Goal: Task Accomplishment & Management: Manage account settings

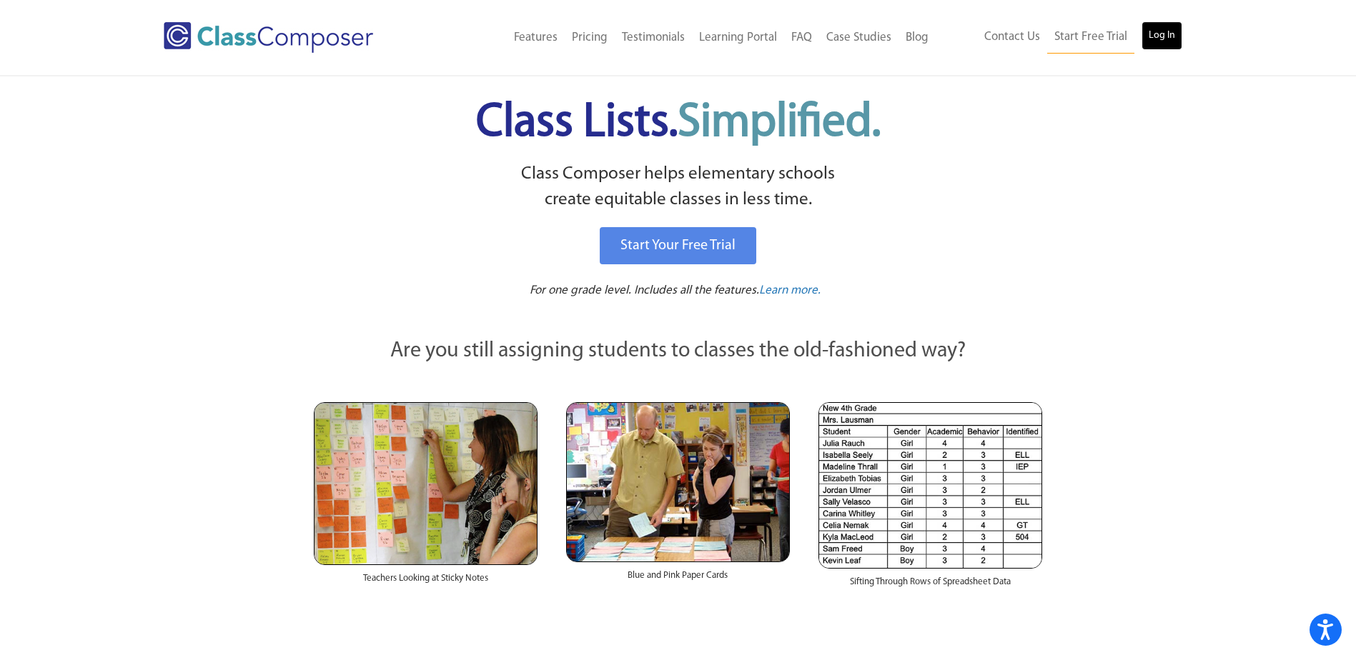
click at [1170, 24] on link "Log In" at bounding box center [1161, 35] width 41 height 29
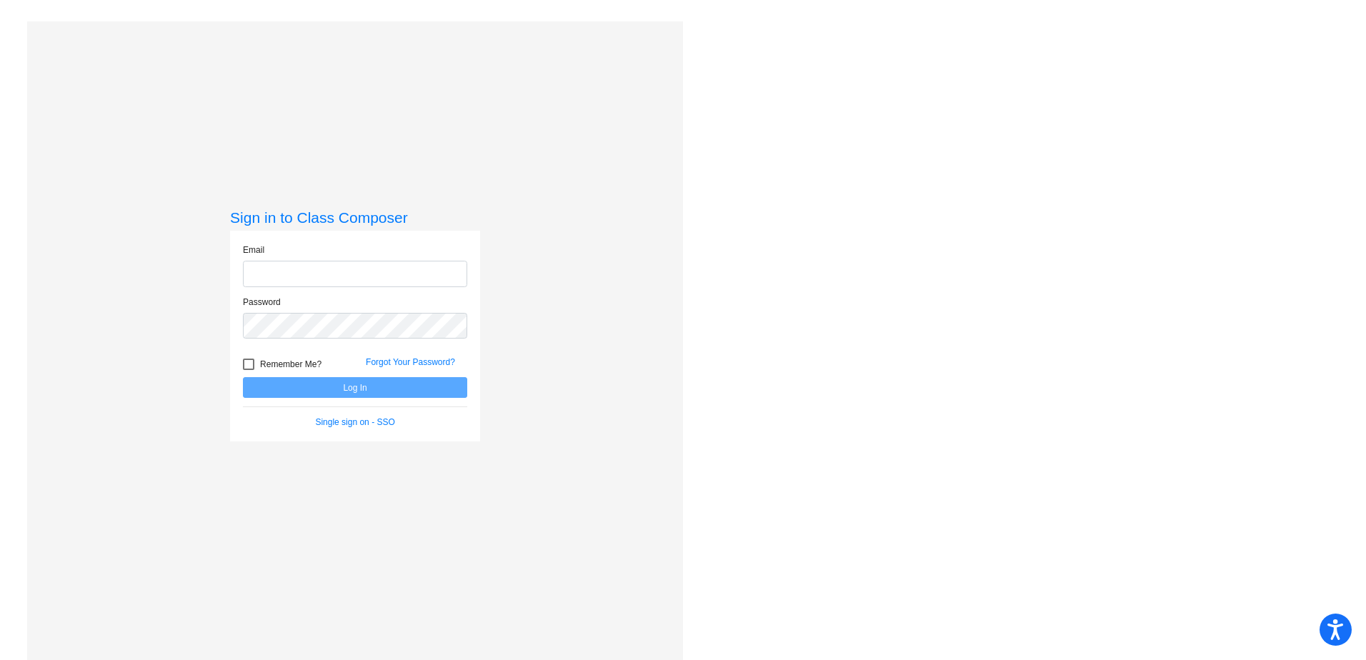
type input "[EMAIL_ADDRESS][PERSON_NAME][DOMAIN_NAME]"
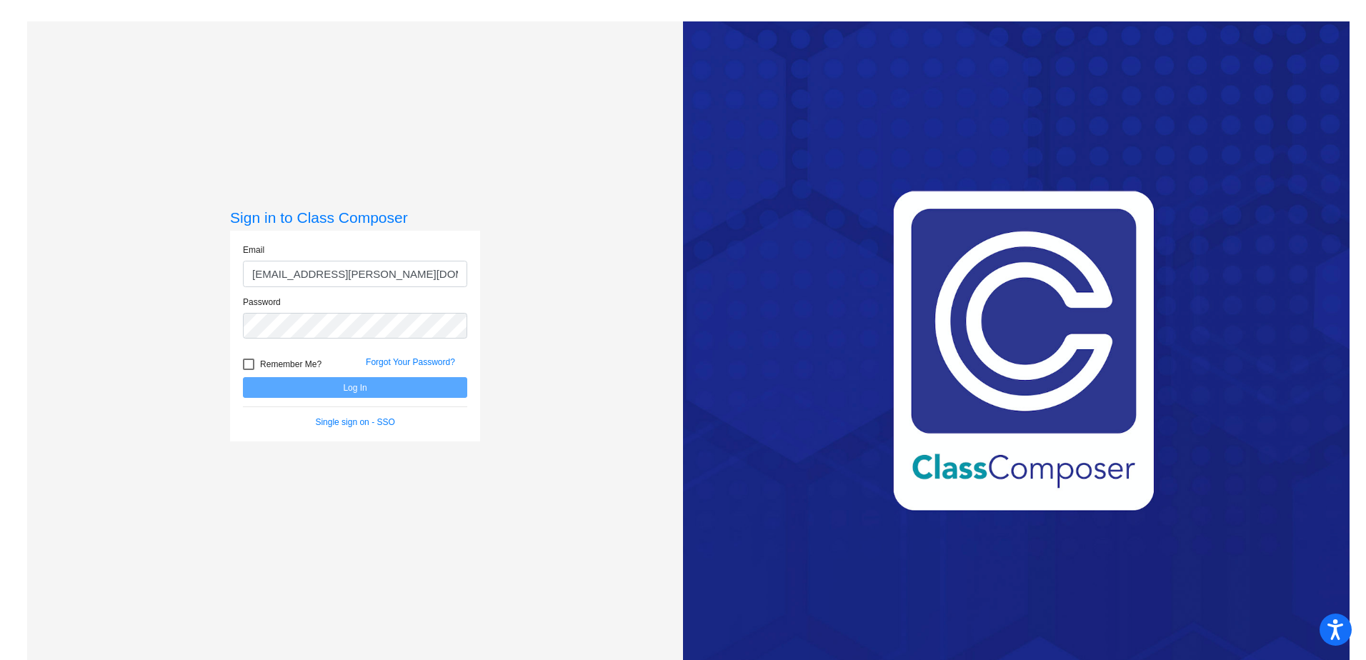
click at [517, 438] on div "Sign in to Class Composer Email [EMAIL_ADDRESS][PERSON_NAME][DOMAIN_NAME] Passw…" at bounding box center [355, 351] width 656 height 660
click at [366, 381] on button "Log In" at bounding box center [355, 387] width 224 height 21
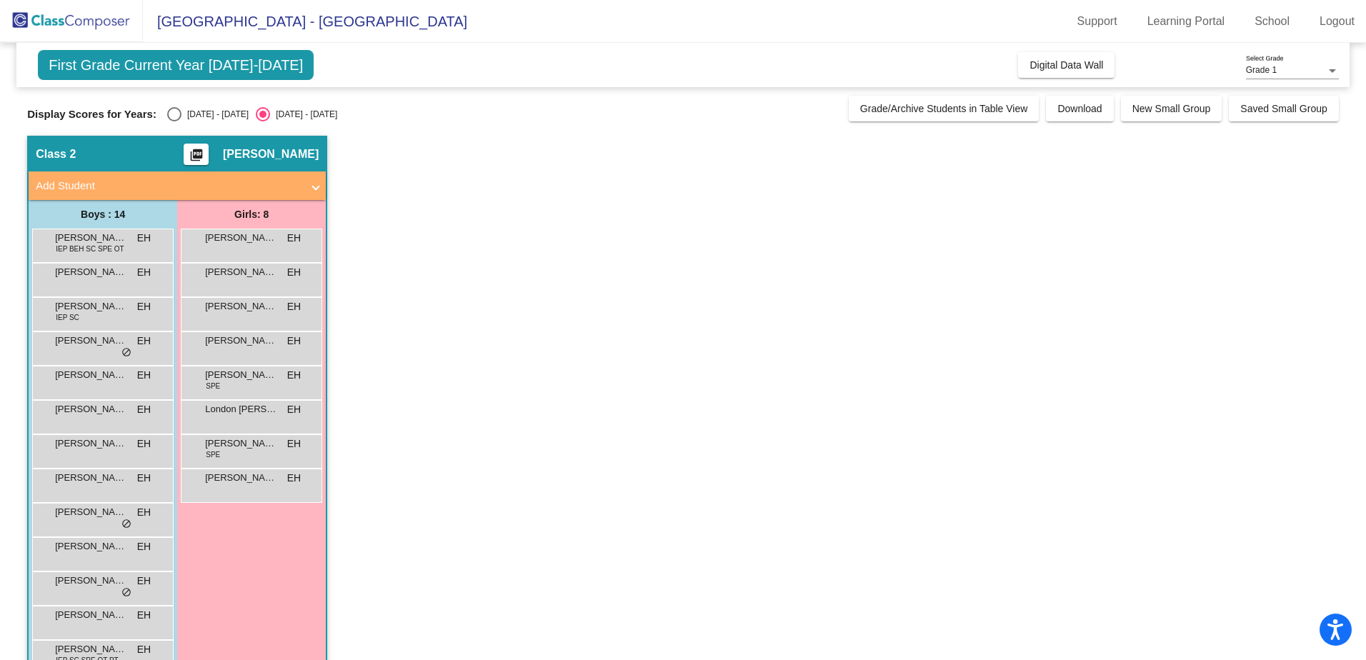
click at [167, 121] on div "Select an option" at bounding box center [174, 114] width 14 height 14
click at [174, 121] on input "[DATE] - [DATE]" at bounding box center [174, 121] width 1 height 1
radio input "true"
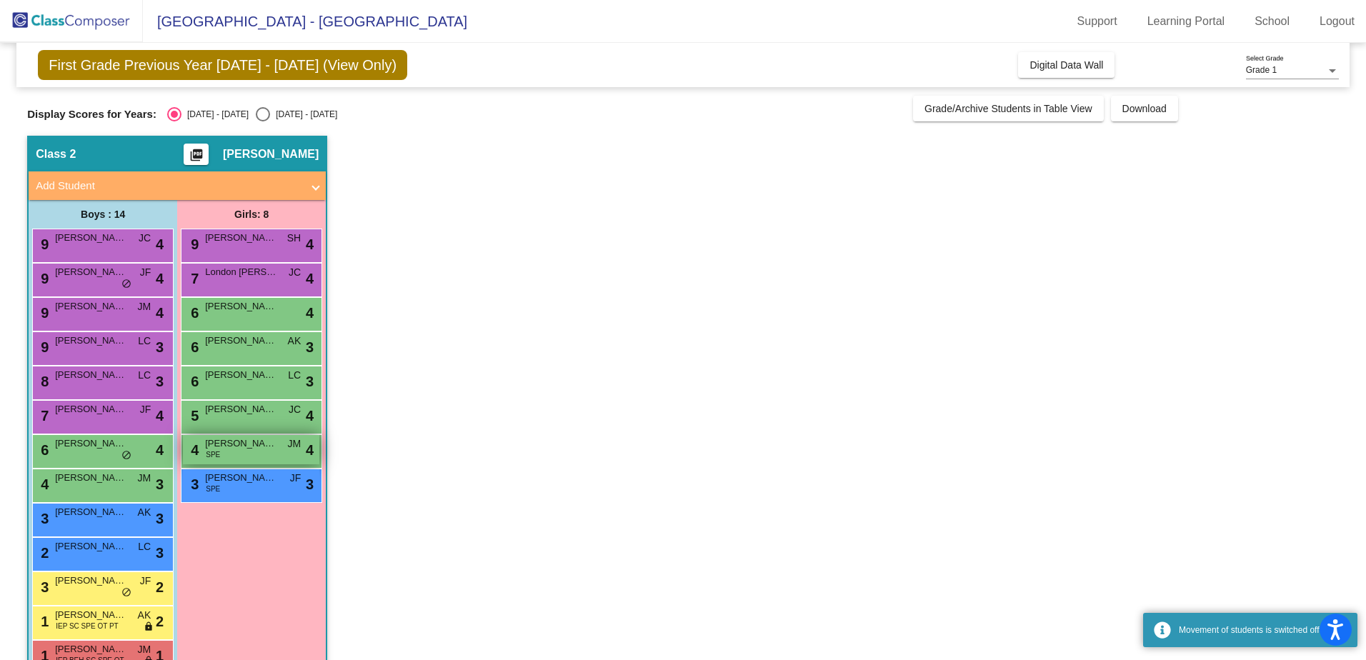
scroll to position [71, 0]
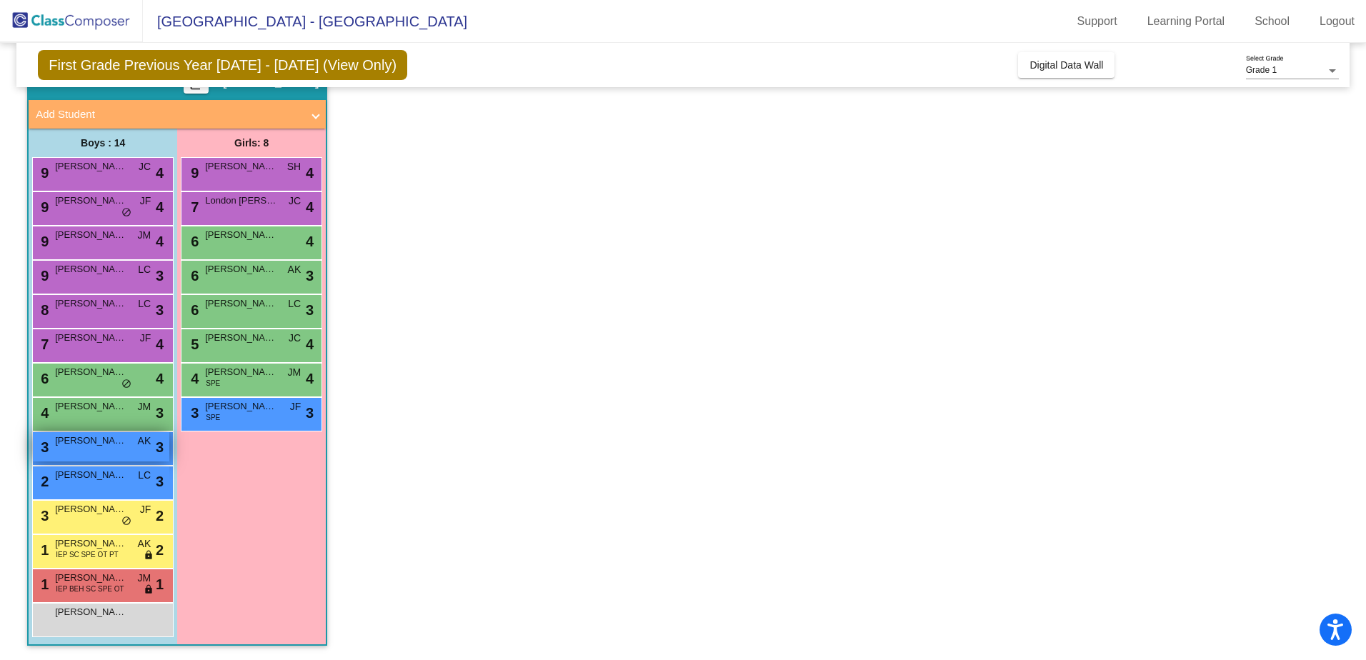
click at [95, 453] on div "3 [PERSON_NAME] AK lock do_not_disturb_alt 3" at bounding box center [101, 446] width 136 height 29
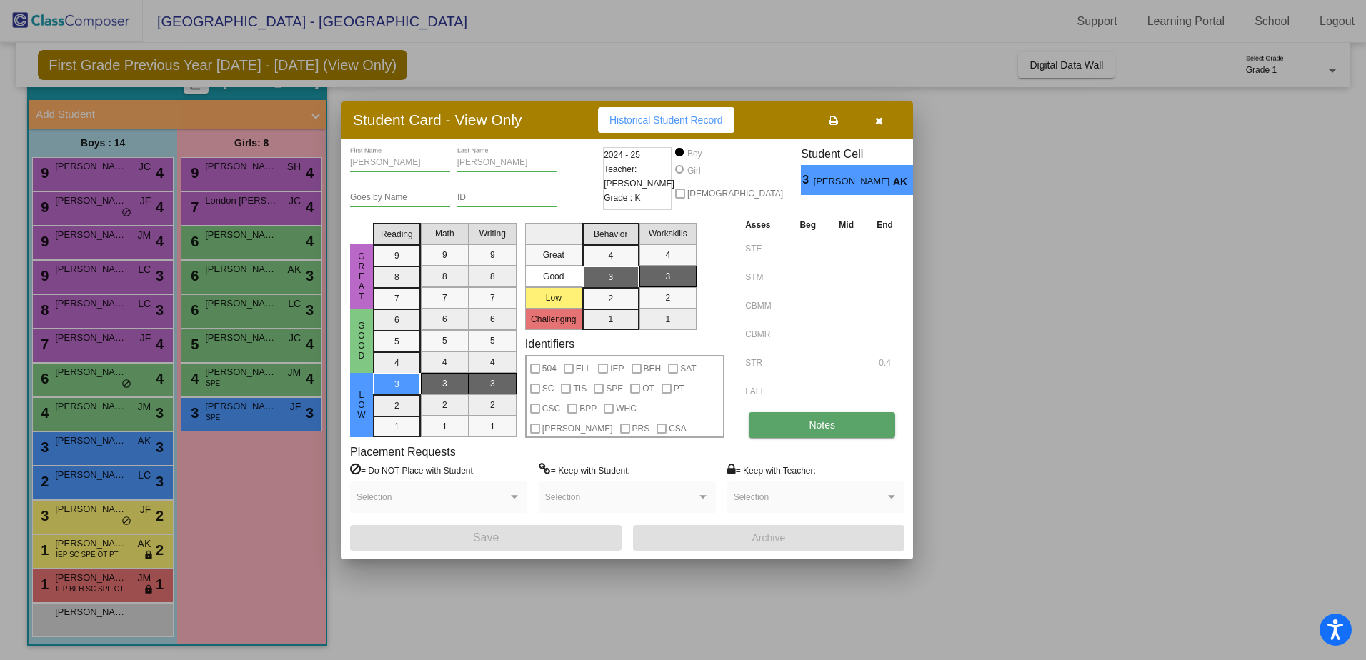
click at [765, 429] on button "Notes" at bounding box center [822, 425] width 146 height 26
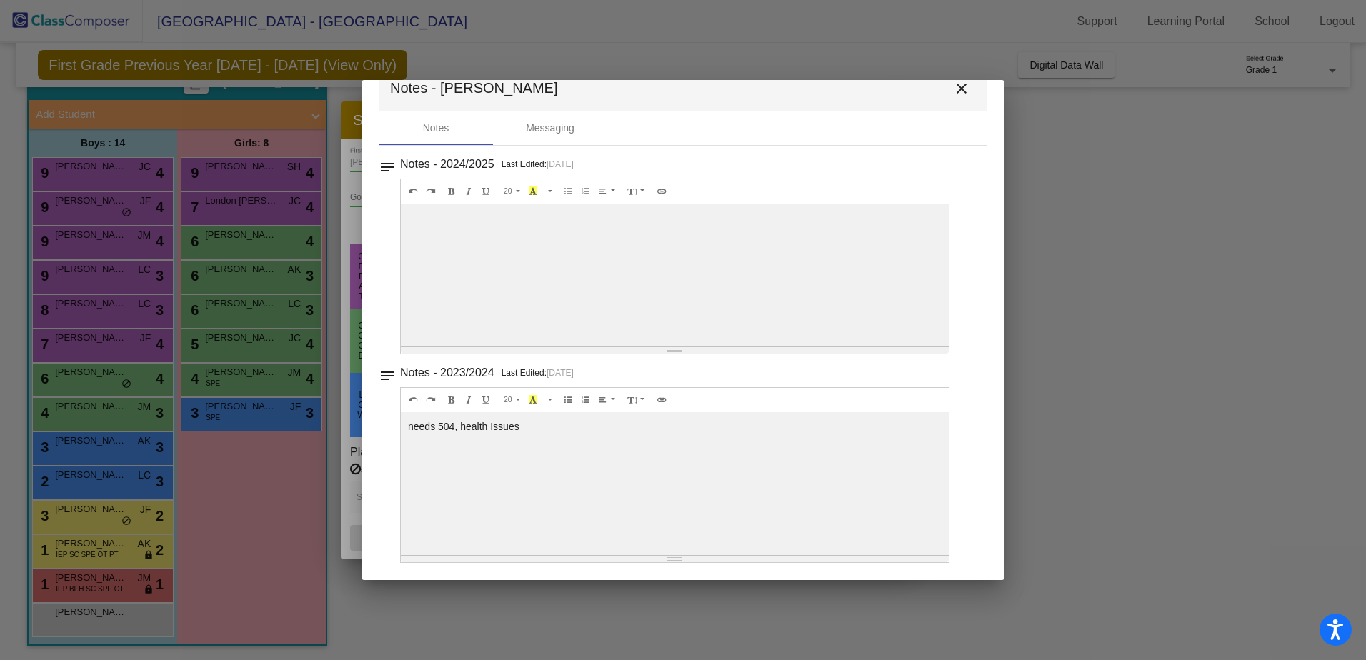
scroll to position [0, 0]
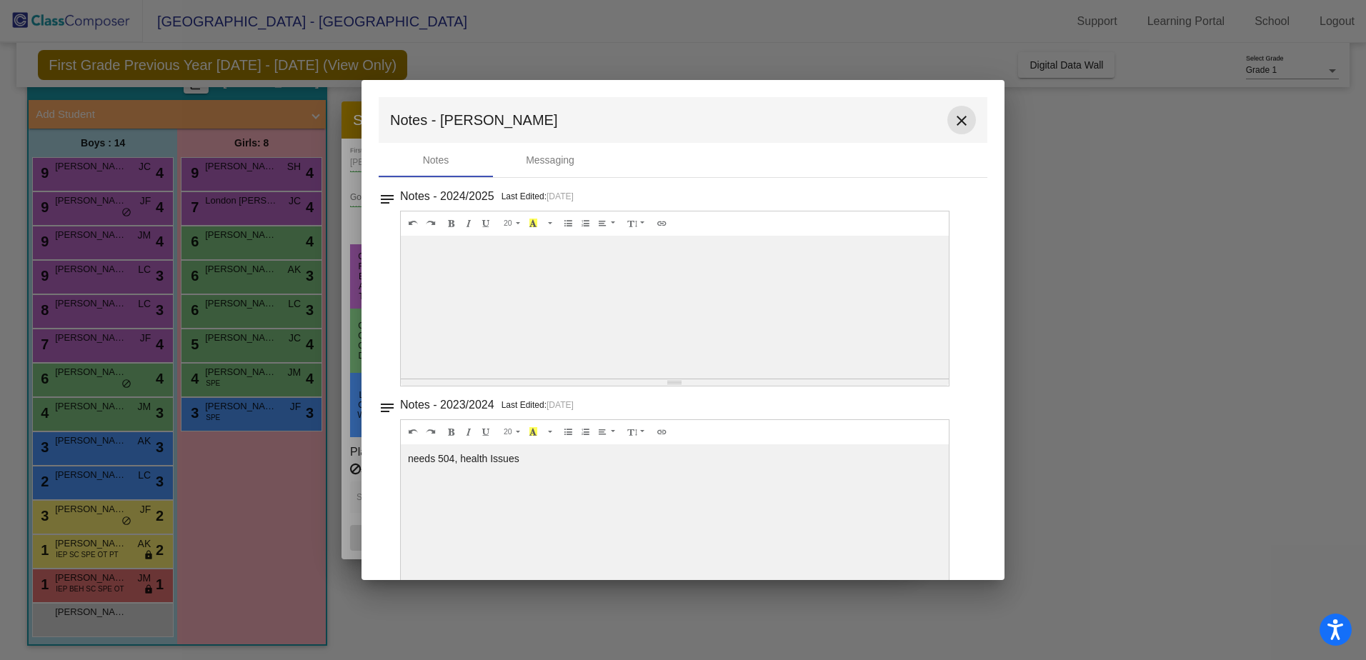
click at [955, 124] on mat-icon "close" at bounding box center [961, 120] width 17 height 17
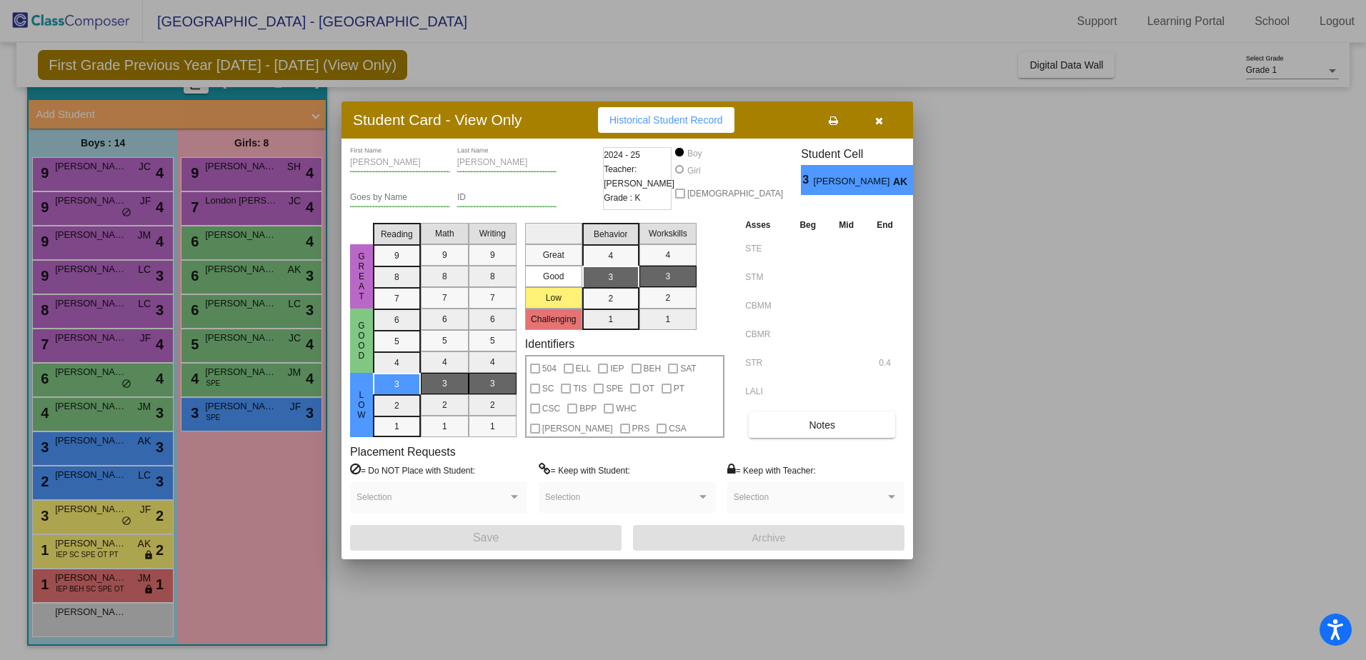
click at [878, 119] on icon "button" at bounding box center [879, 121] width 8 height 10
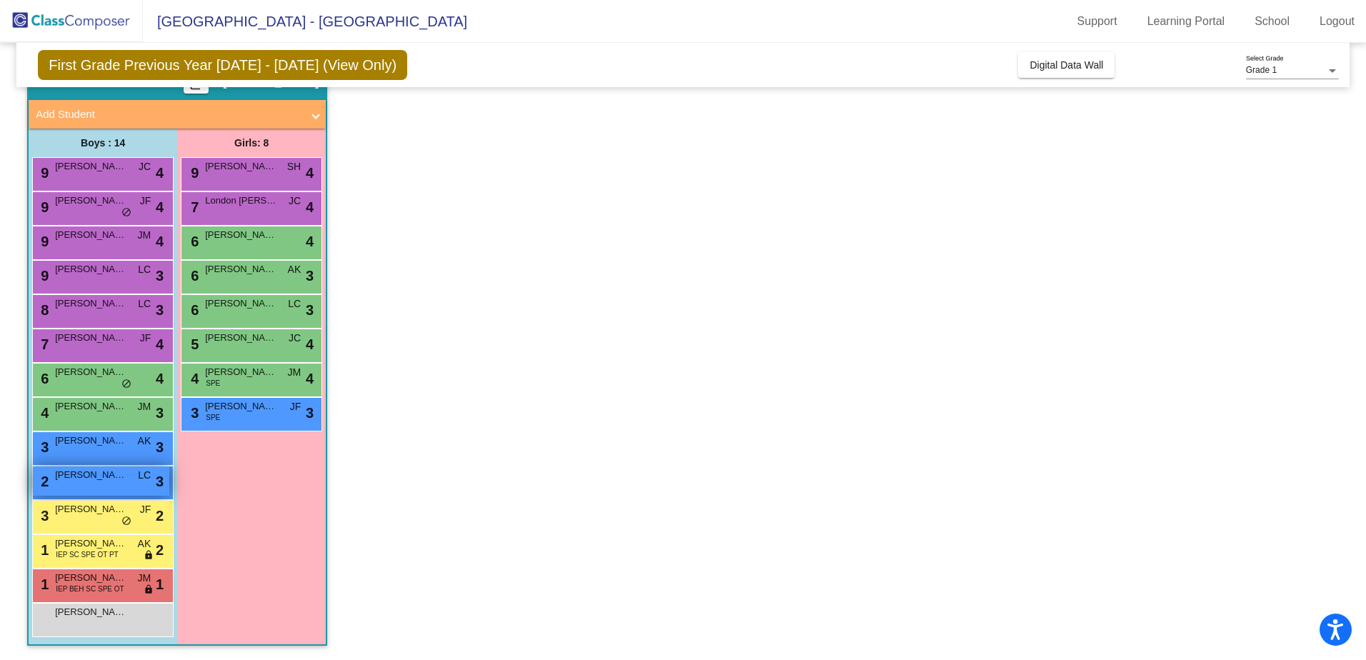
click at [72, 484] on div "2 Damon Rawson LC lock do_not_disturb_alt 3" at bounding box center [101, 481] width 136 height 29
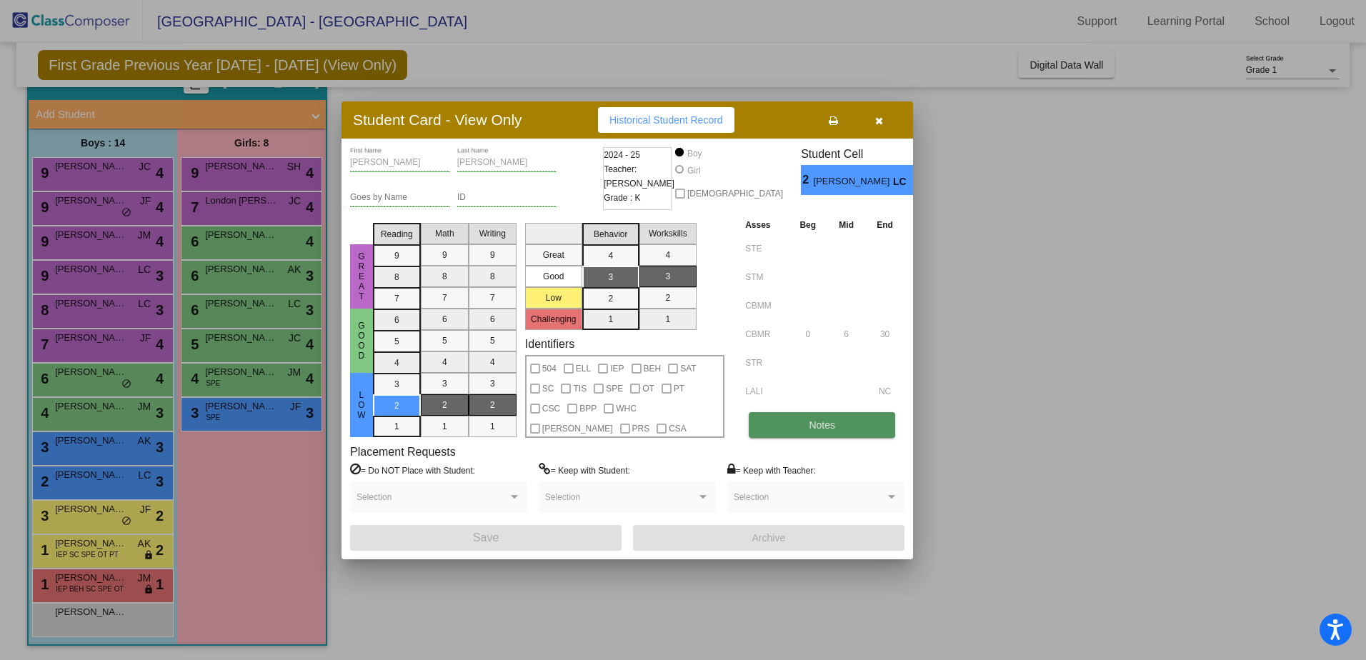
click at [835, 430] on span "Notes" at bounding box center [822, 424] width 26 height 11
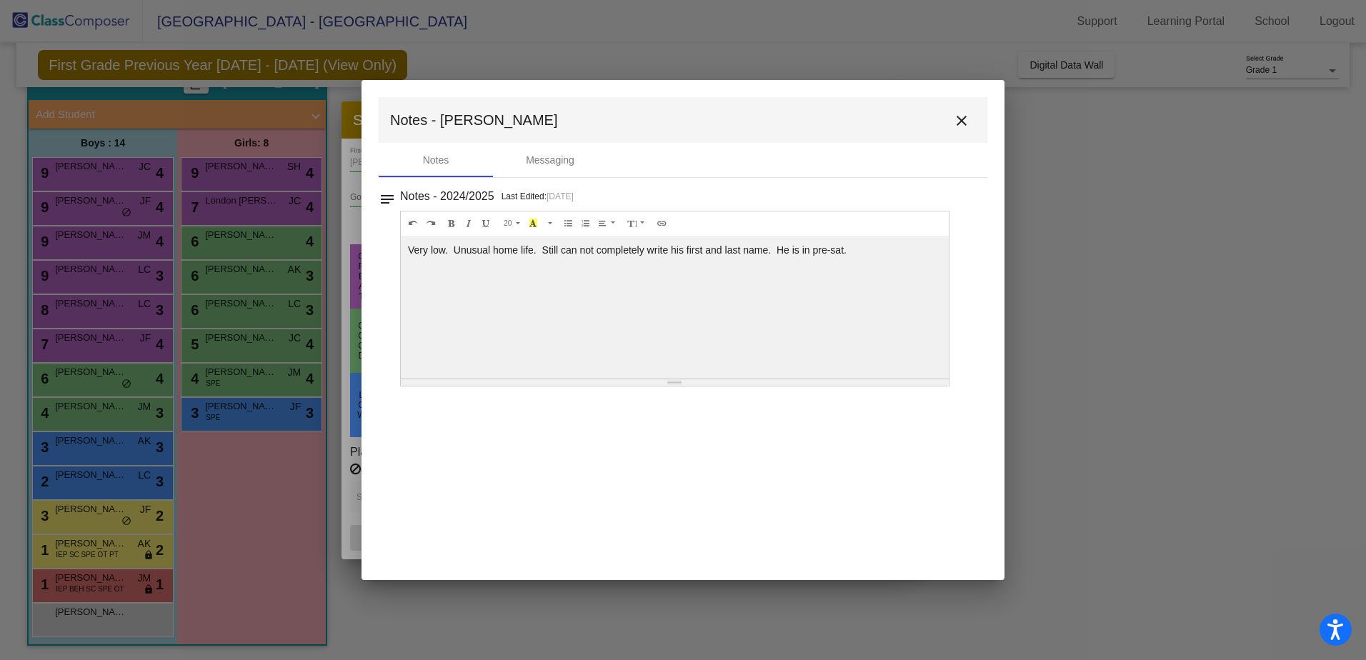
click at [968, 119] on mat-icon "close" at bounding box center [961, 120] width 17 height 17
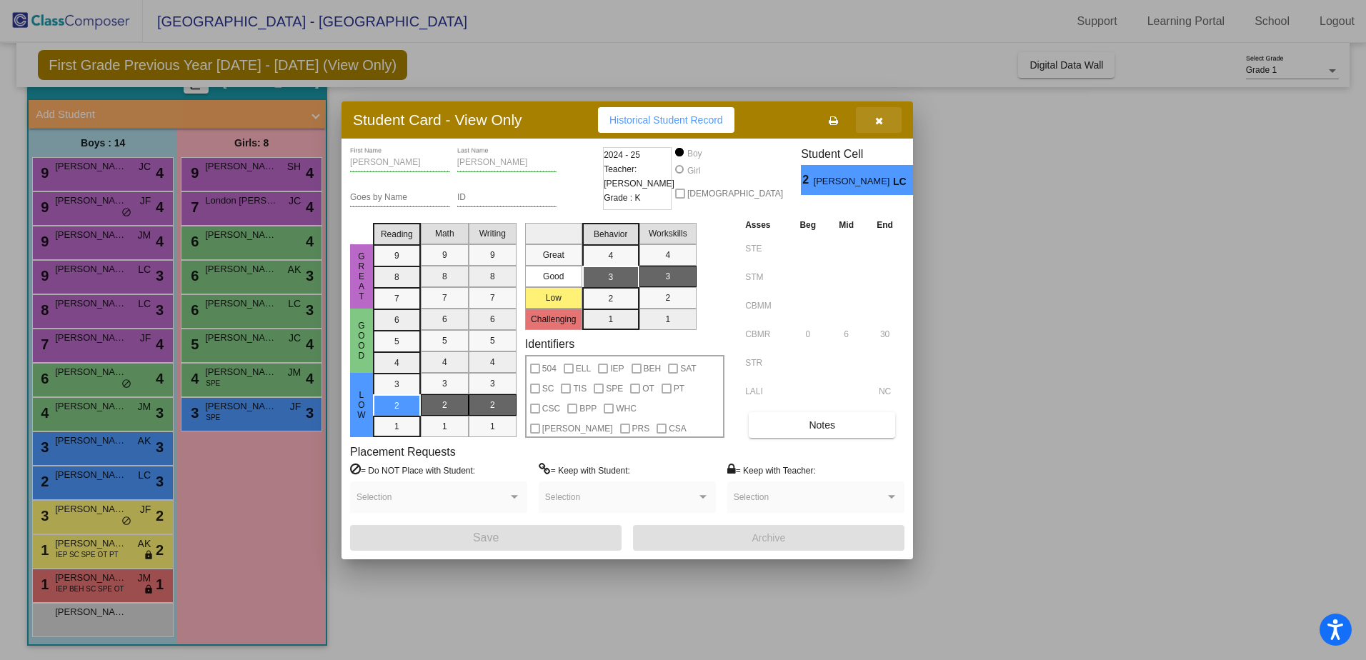
click at [873, 121] on button "button" at bounding box center [879, 120] width 46 height 26
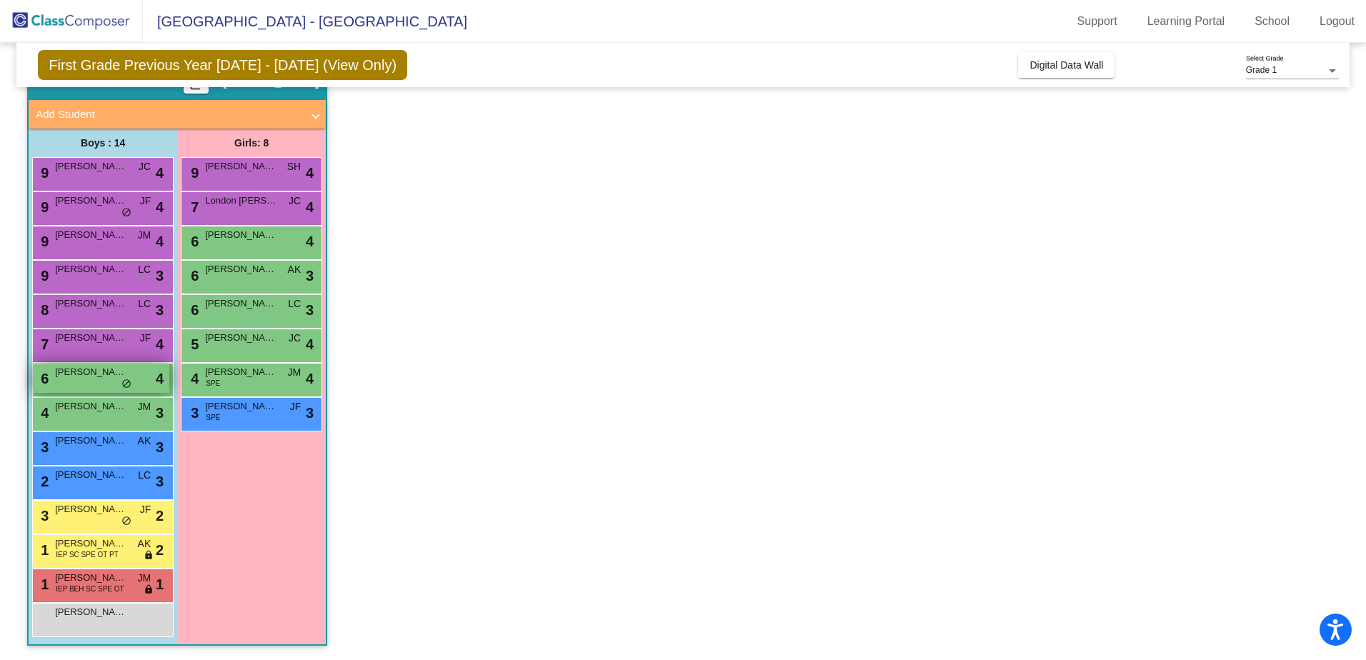
click at [107, 374] on span "Karter Wolfe" at bounding box center [90, 372] width 71 height 14
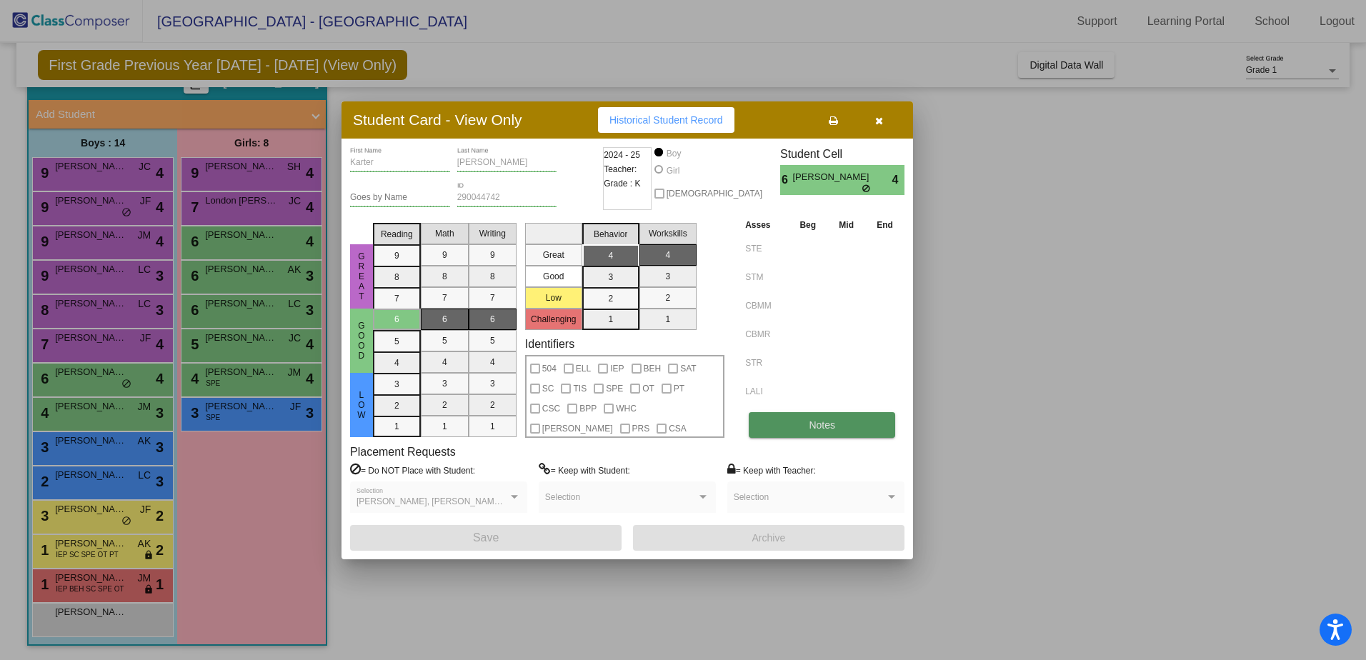
click at [798, 420] on button "Notes" at bounding box center [822, 425] width 146 height 26
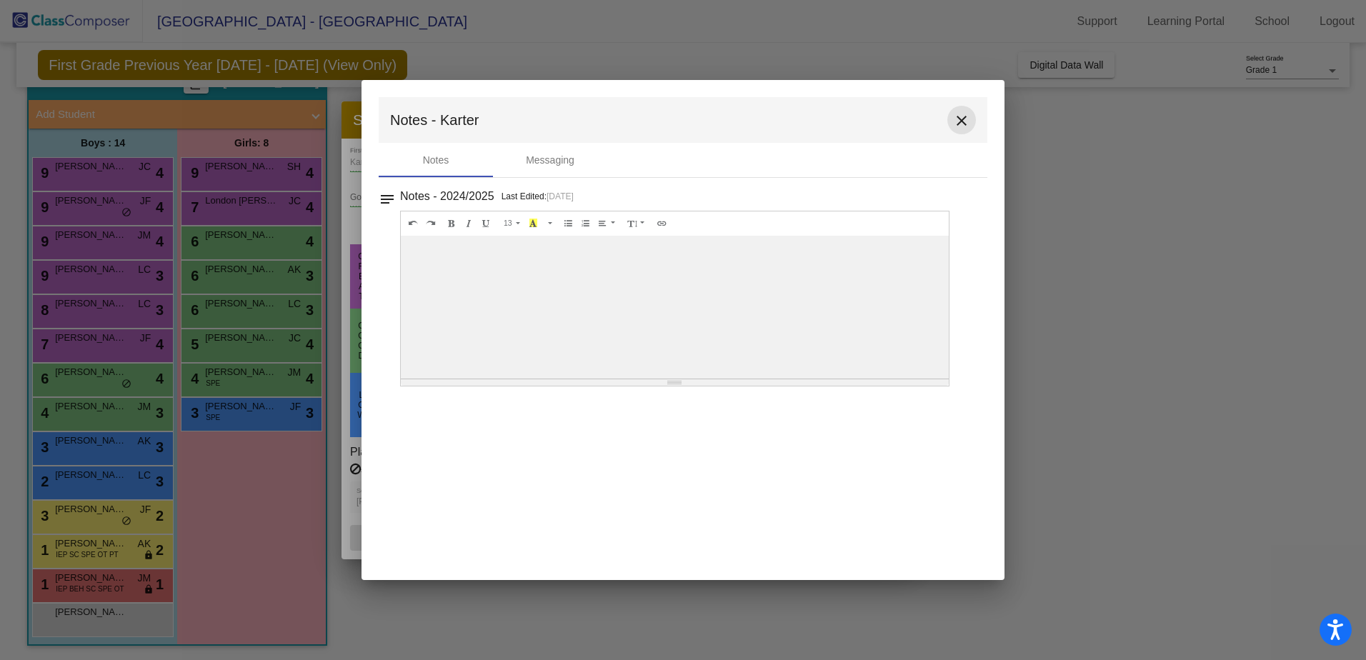
click at [953, 117] on mat-icon "close" at bounding box center [961, 120] width 17 height 17
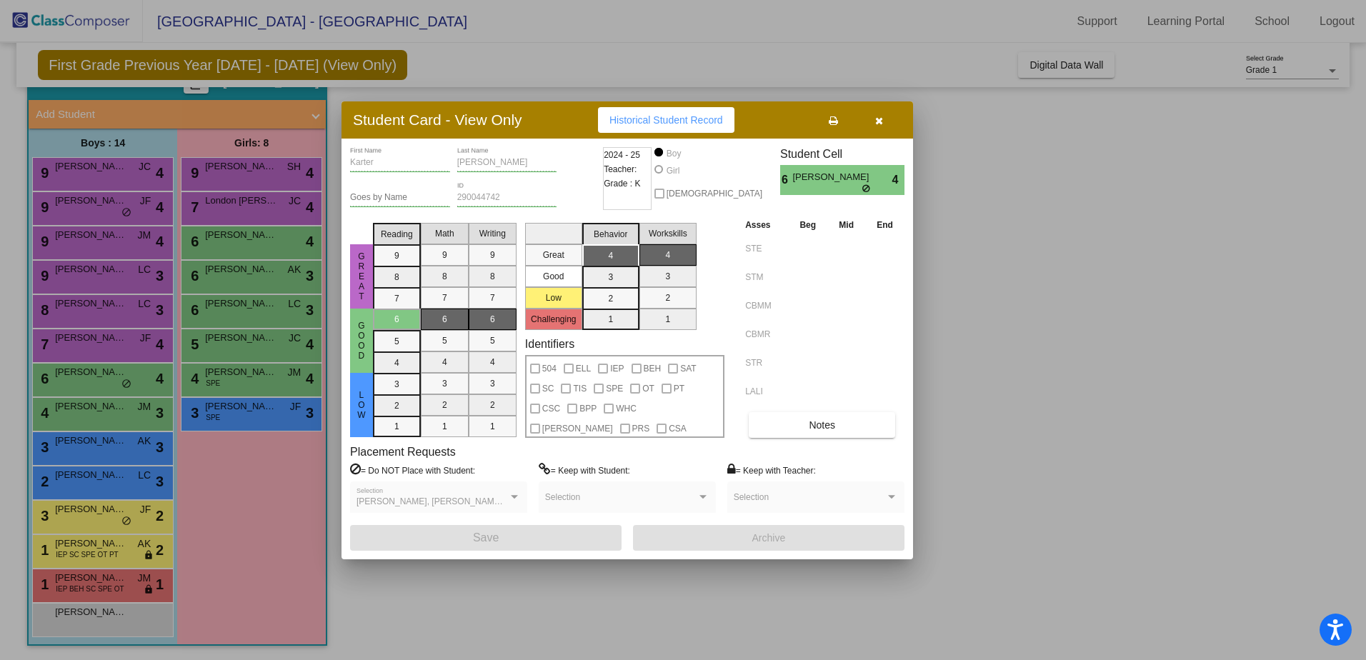
click at [881, 117] on icon "button" at bounding box center [879, 121] width 8 height 10
